Goal: Task Accomplishment & Management: Manage account settings

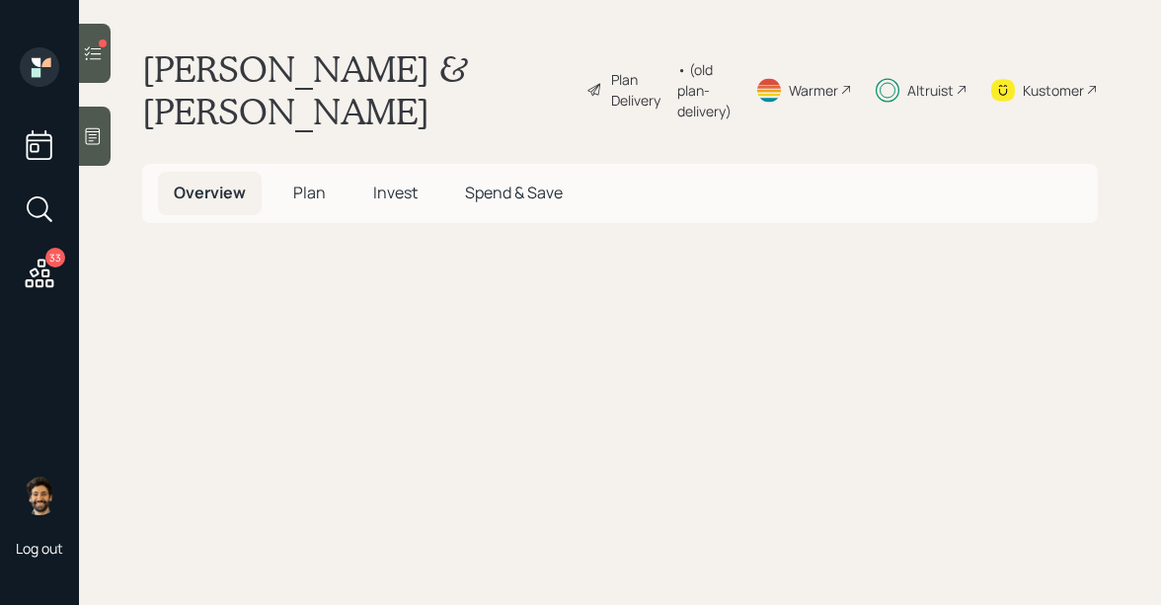
click at [94, 55] on icon at bounding box center [93, 53] width 20 height 20
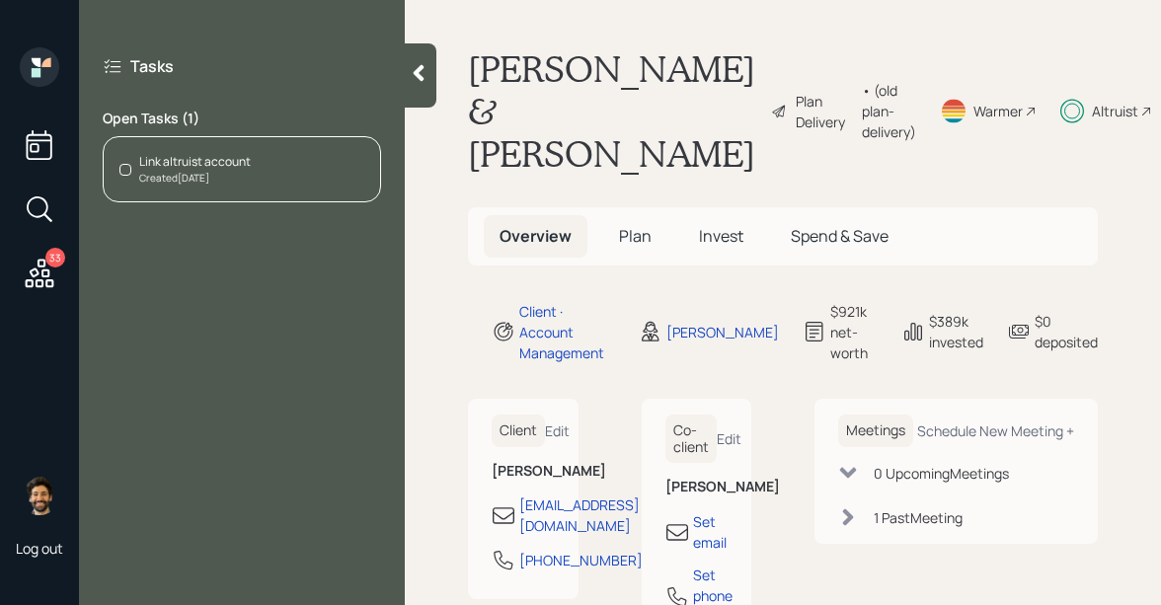
click at [264, 170] on div "Link altruist account Created Jul 31, 2025" at bounding box center [242, 169] width 278 height 66
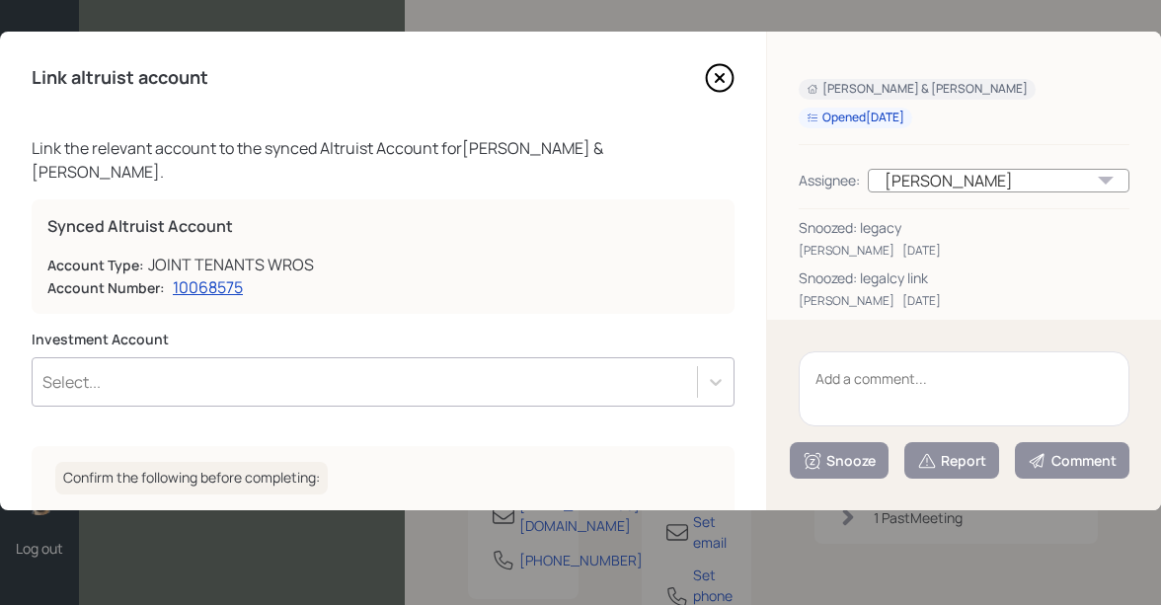
click at [890, 375] on textarea at bounding box center [964, 389] width 331 height 75
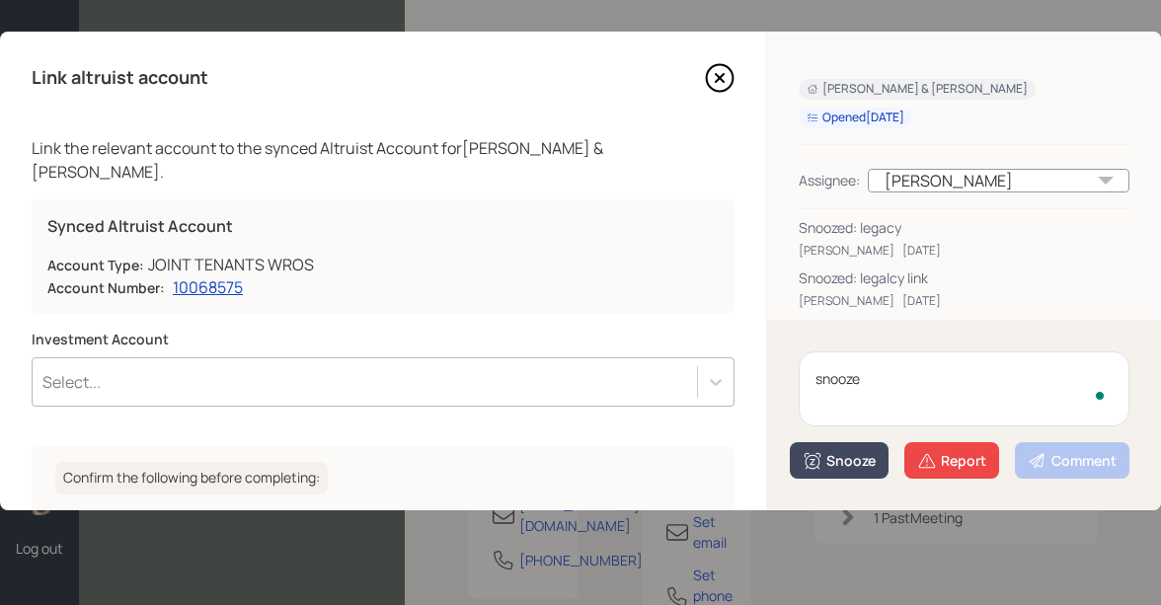
type textarea "snooze"
click at [845, 467] on div "Snooze" at bounding box center [839, 461] width 73 height 20
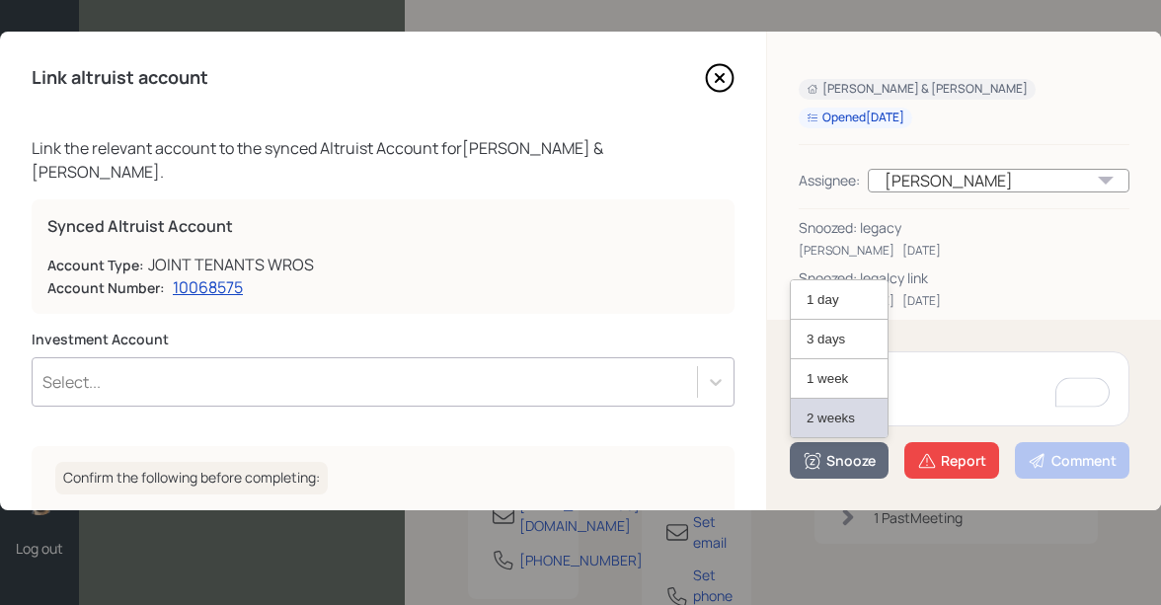
click at [851, 421] on button "2 weeks" at bounding box center [839, 418] width 97 height 39
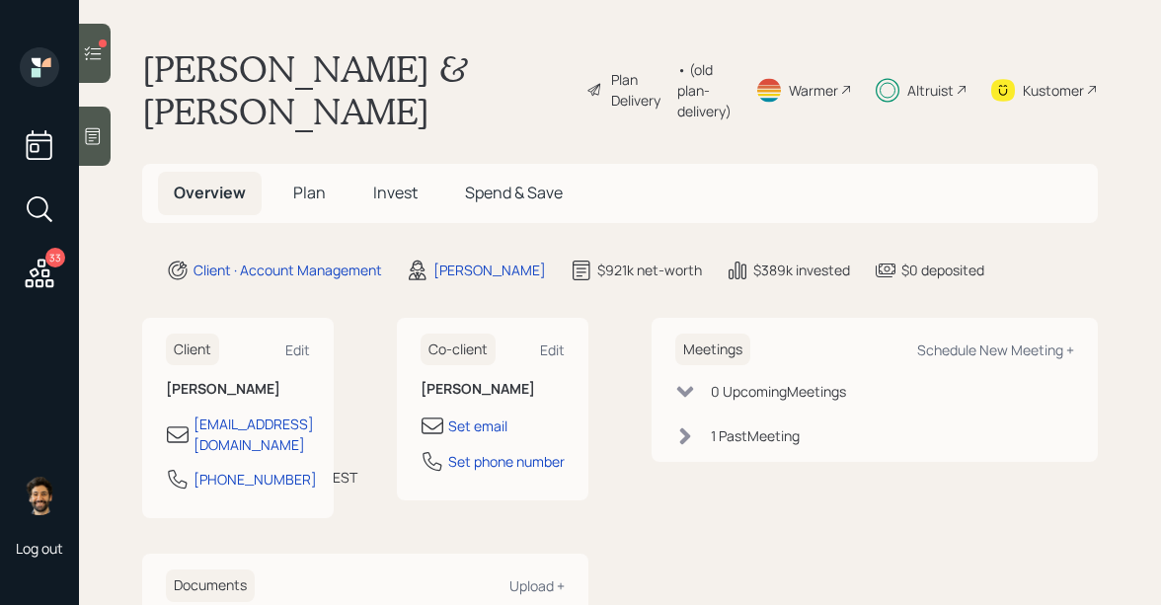
click at [39, 278] on icon at bounding box center [40, 274] width 36 height 36
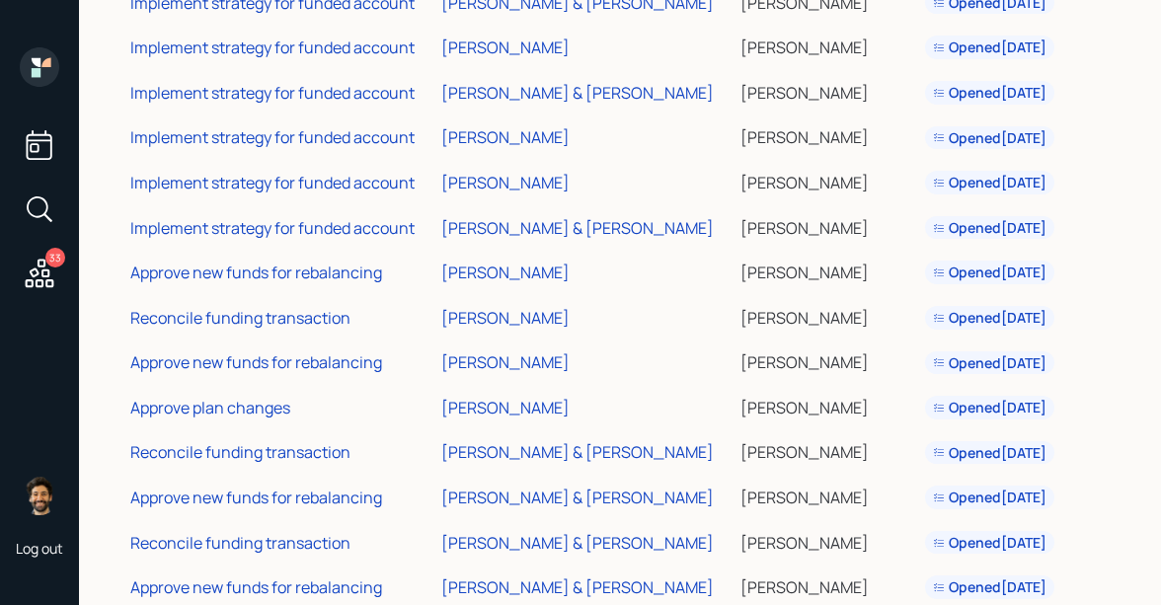
scroll to position [525, 0]
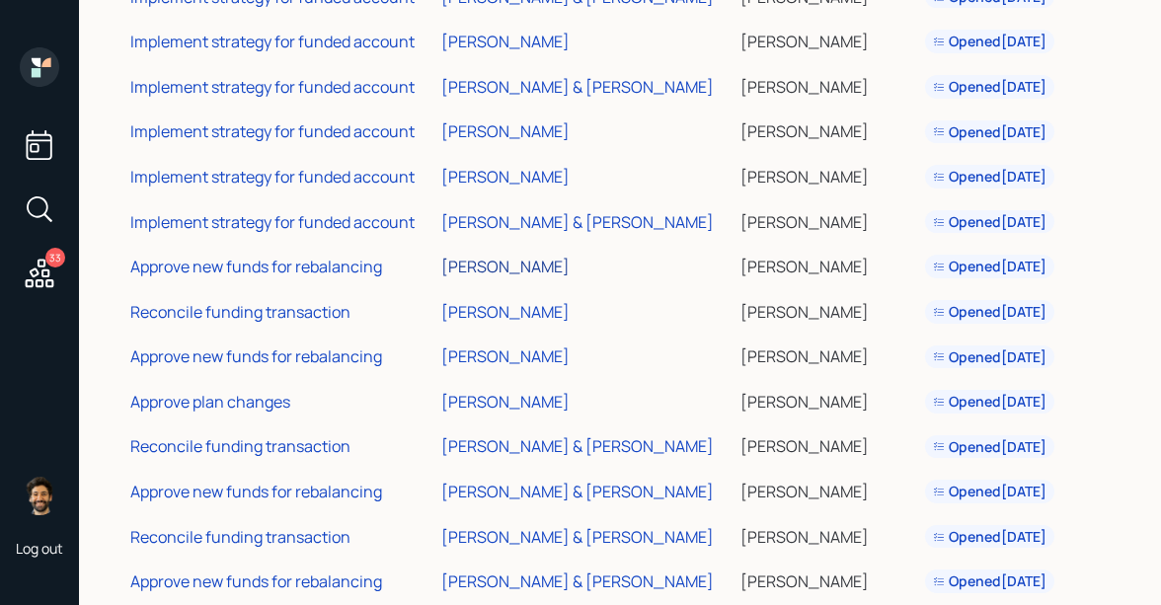
click at [515, 265] on div "[PERSON_NAME]" at bounding box center [505, 267] width 128 height 22
